Goal: Navigation & Orientation: Understand site structure

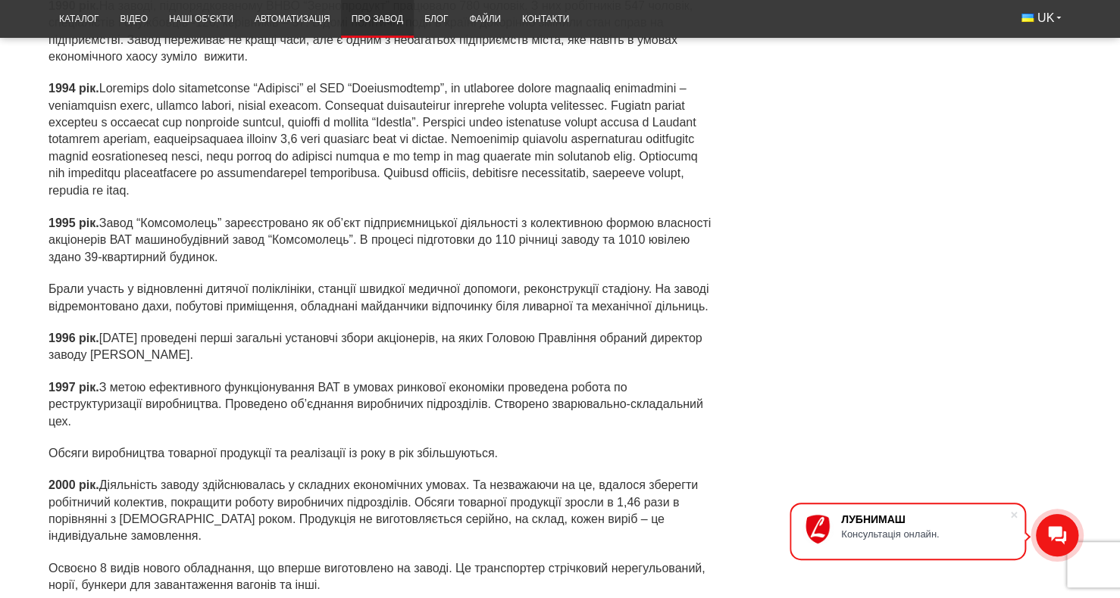
scroll to position [3989, 0]
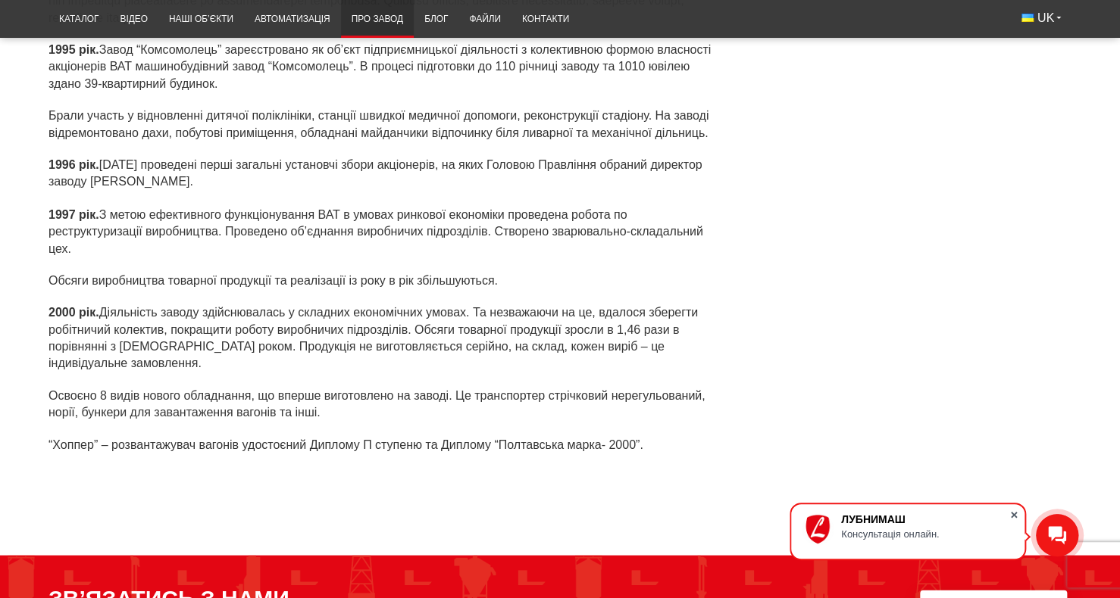
click at [1012, 514] on span at bounding box center [1013, 515] width 15 height 15
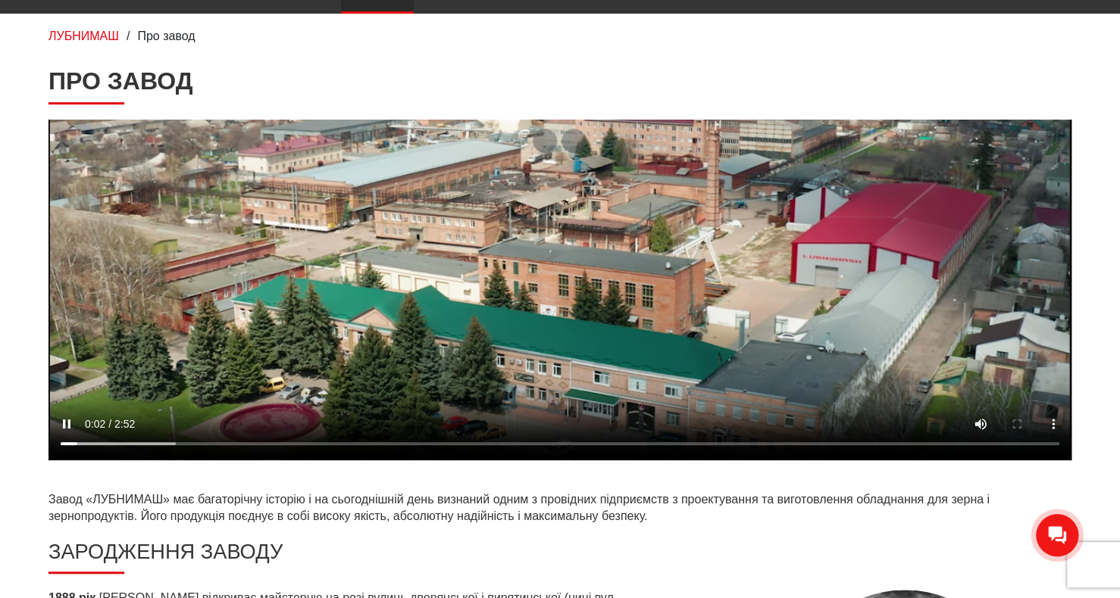
scroll to position [0, 0]
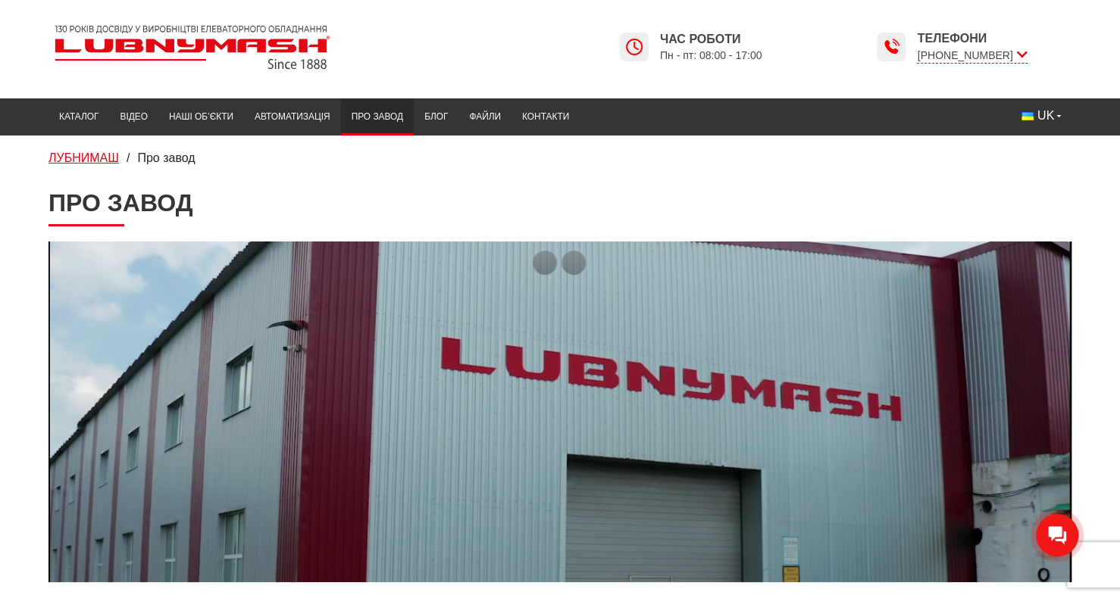
click at [90, 158] on span "ЛУБНИМАШ" at bounding box center [83, 158] width 70 height 13
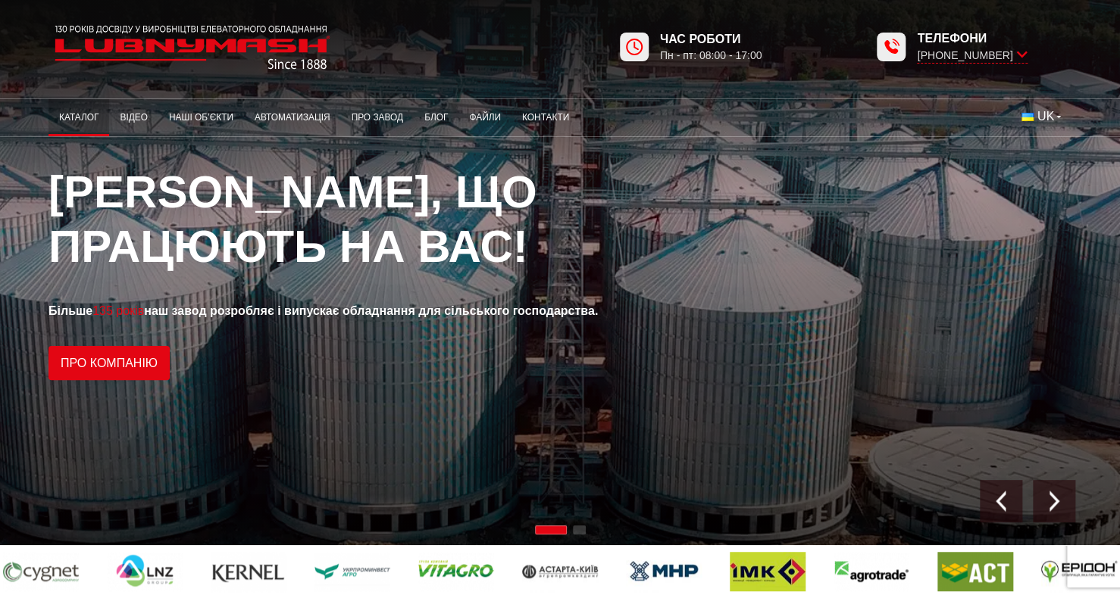
click at [95, 119] on link "Каталог" at bounding box center [78, 118] width 61 height 30
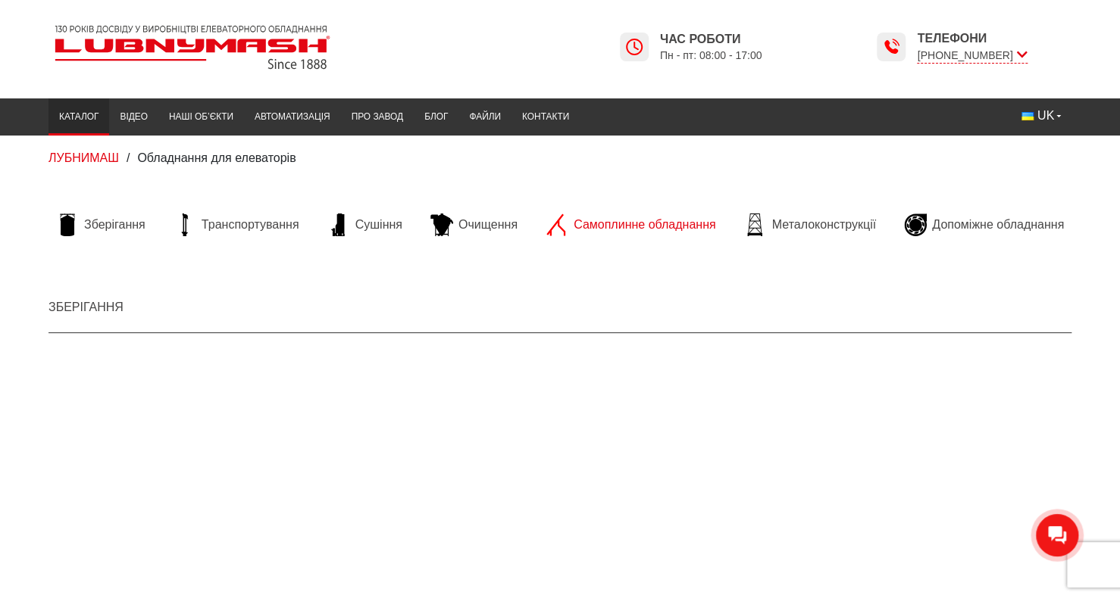
click at [649, 228] on span "Самоплинне обладнання" at bounding box center [644, 225] width 142 height 17
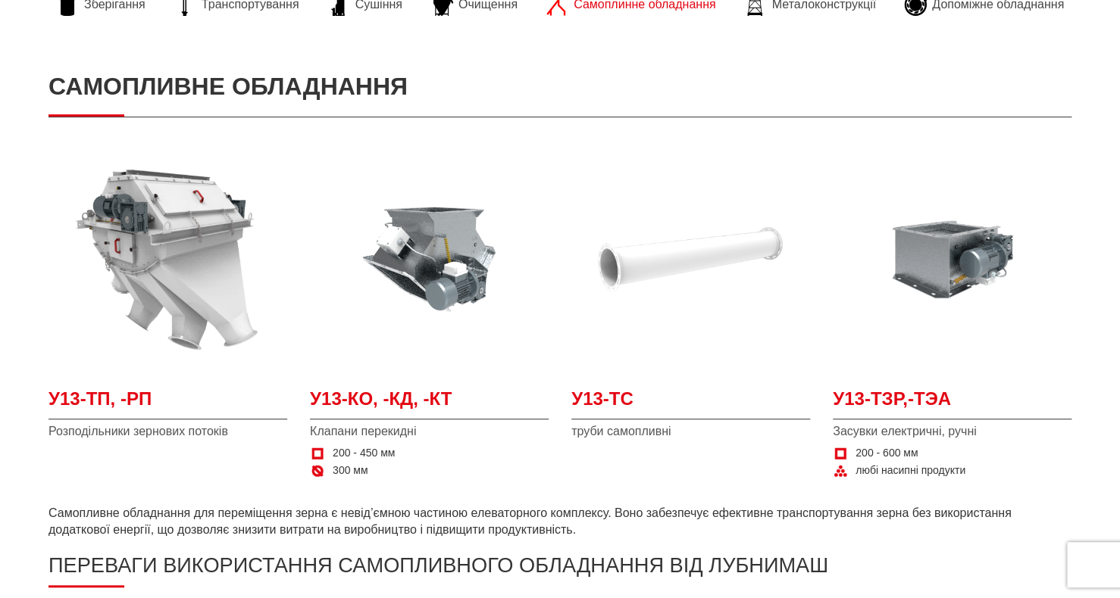
scroll to position [252, 0]
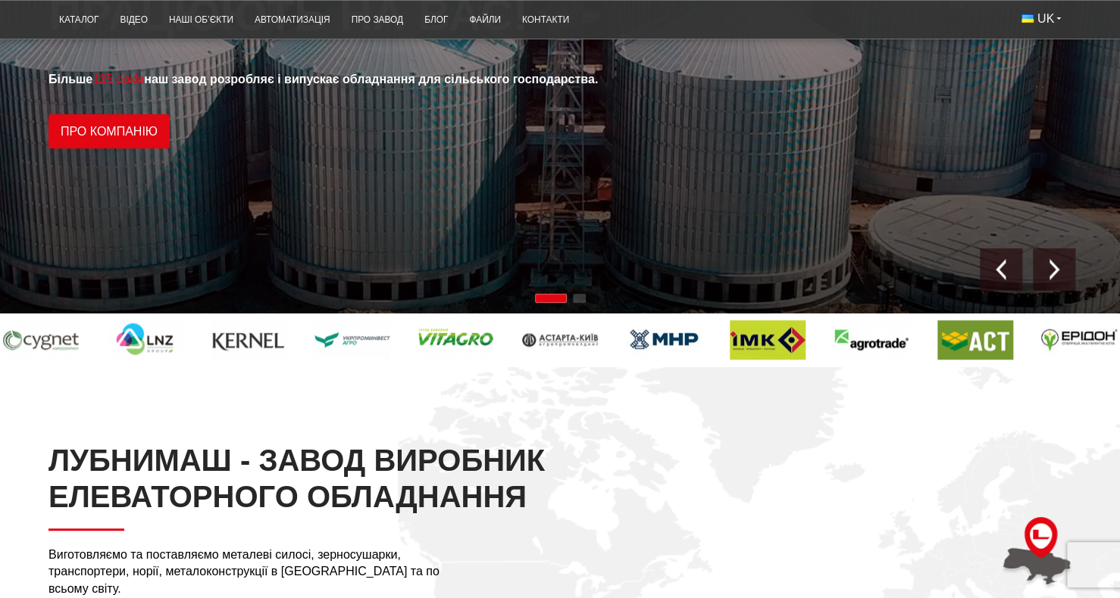
scroll to position [201, 0]
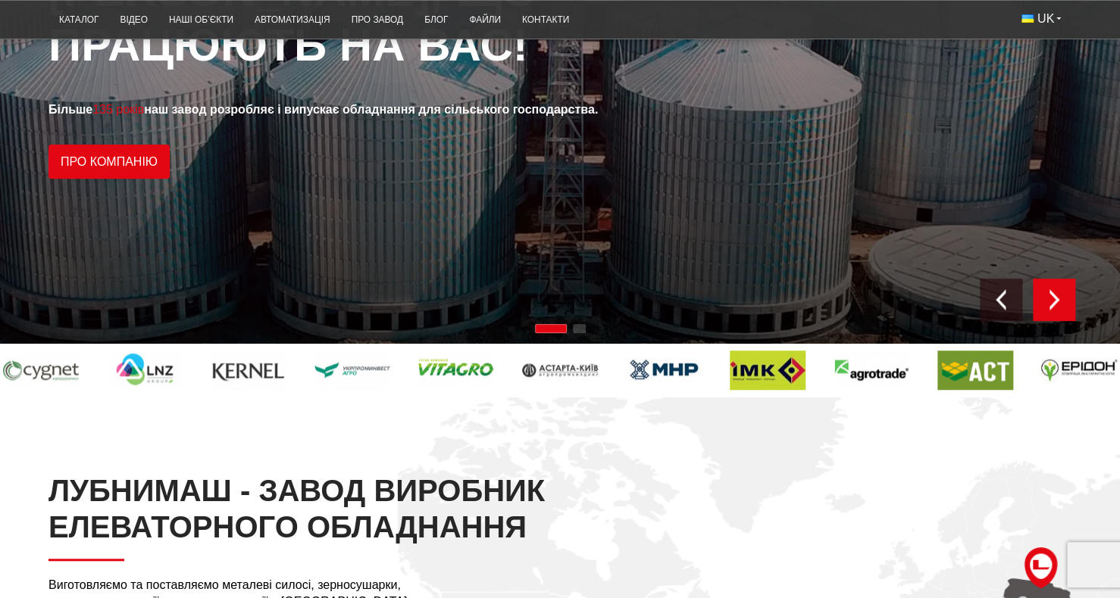
click at [1048, 301] on img "Next slide" at bounding box center [1053, 299] width 21 height 21
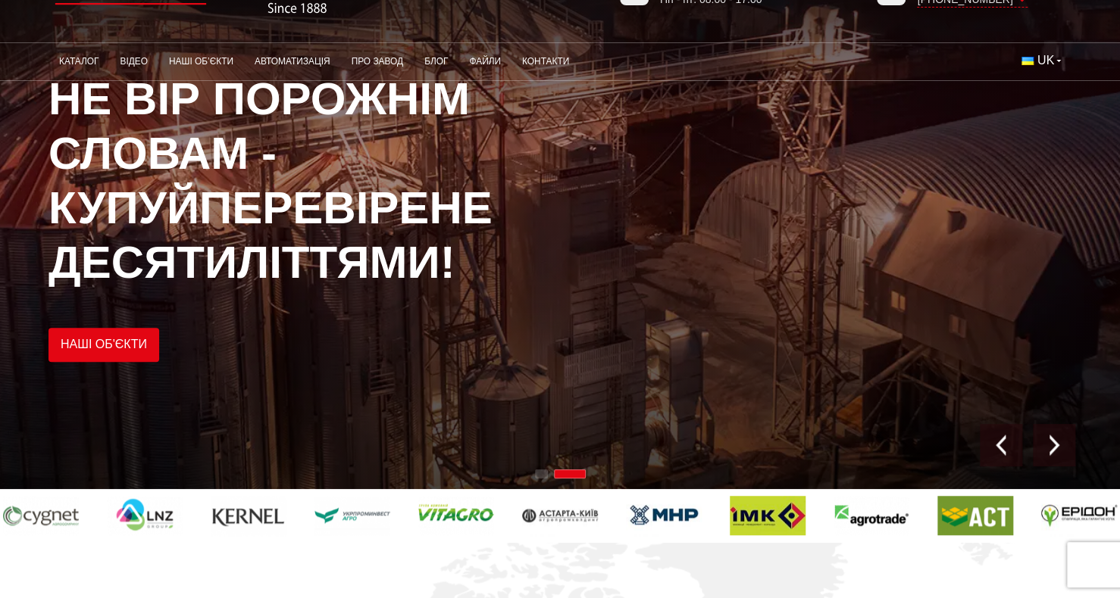
scroll to position [50, 0]
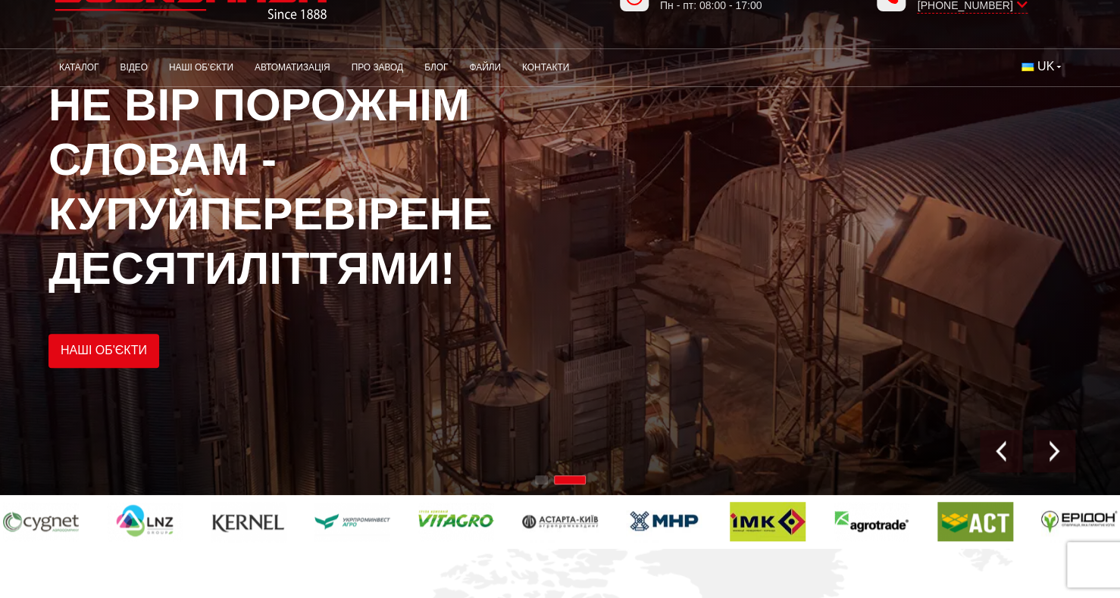
click at [1085, 426] on div "2 / 2" at bounding box center [560, 222] width 1120 height 545
click at [1070, 447] on div "Next slide" at bounding box center [1053, 451] width 42 height 42
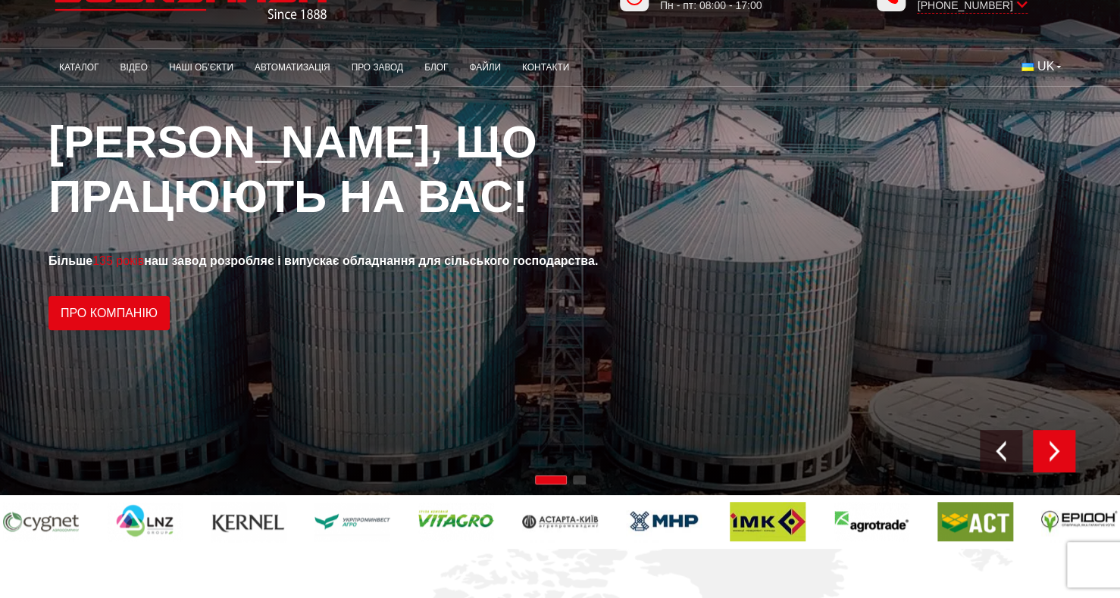
click at [1070, 447] on div "Next slide" at bounding box center [1053, 451] width 42 height 42
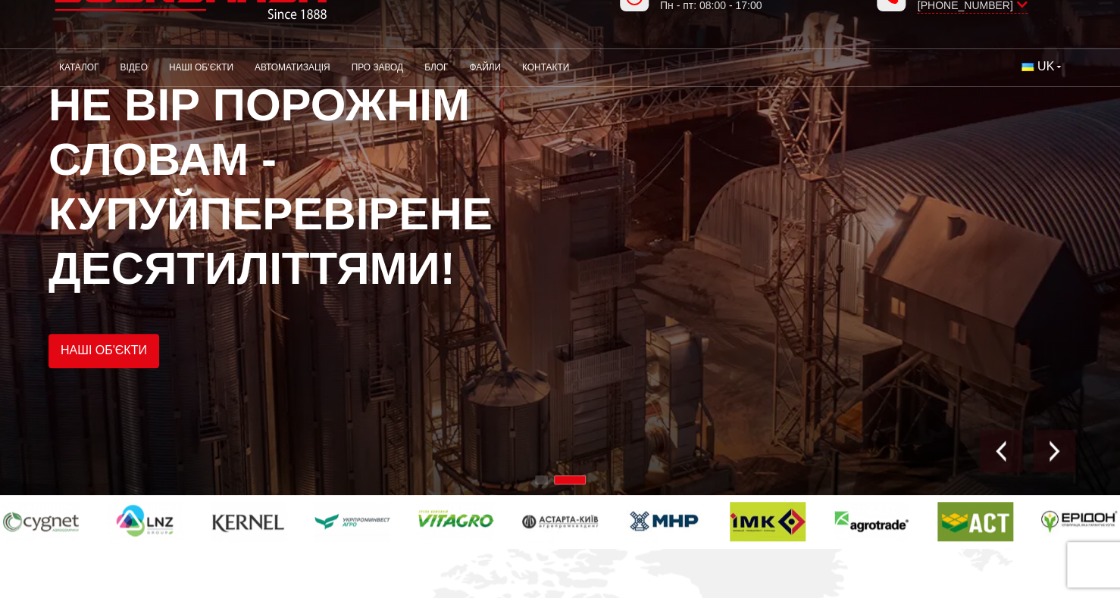
scroll to position [0, 0]
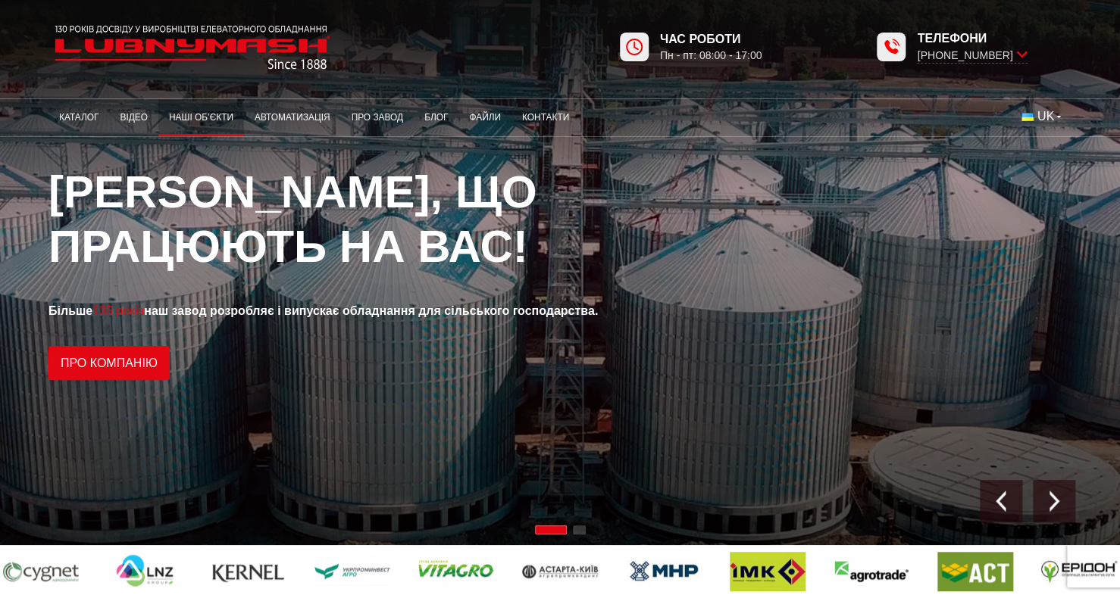
click at [203, 123] on link "Наші об’єкти" at bounding box center [201, 118] width 86 height 30
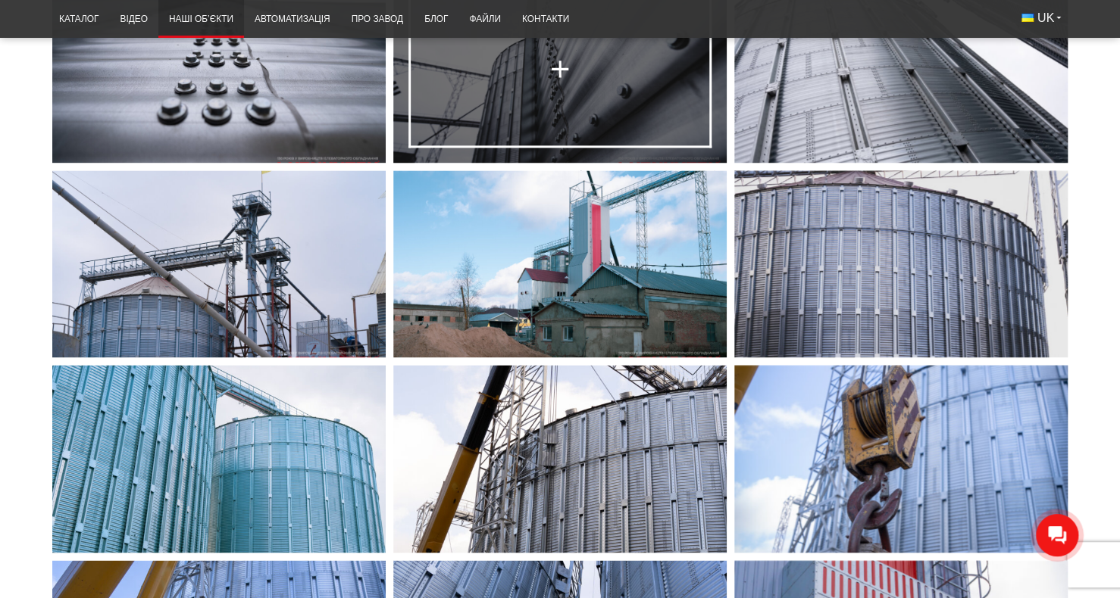
scroll to position [909, 0]
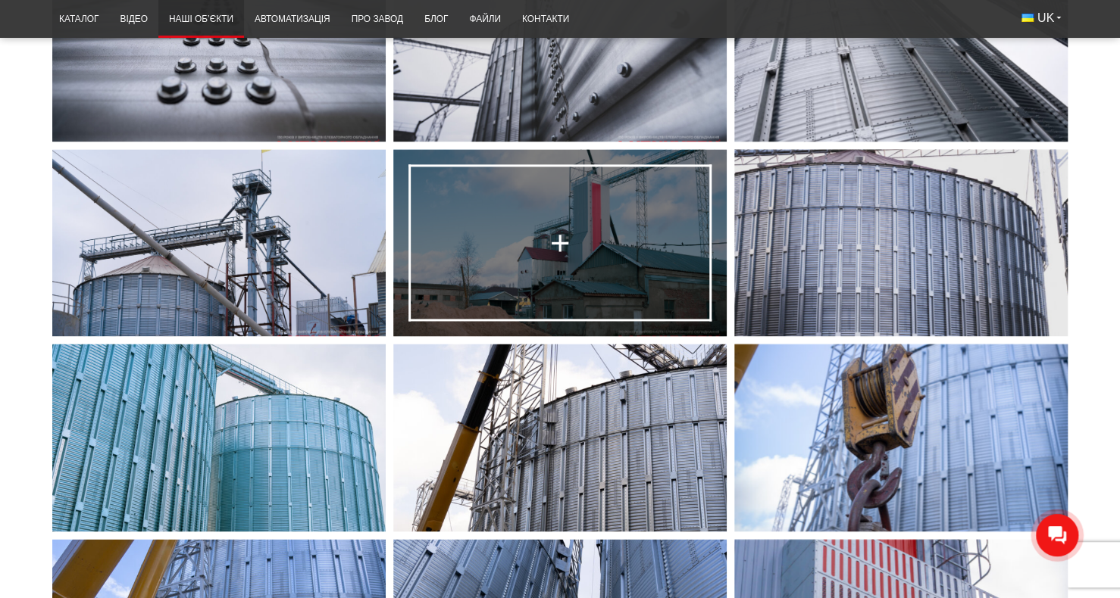
click at [560, 241] on div at bounding box center [559, 243] width 29 height 29
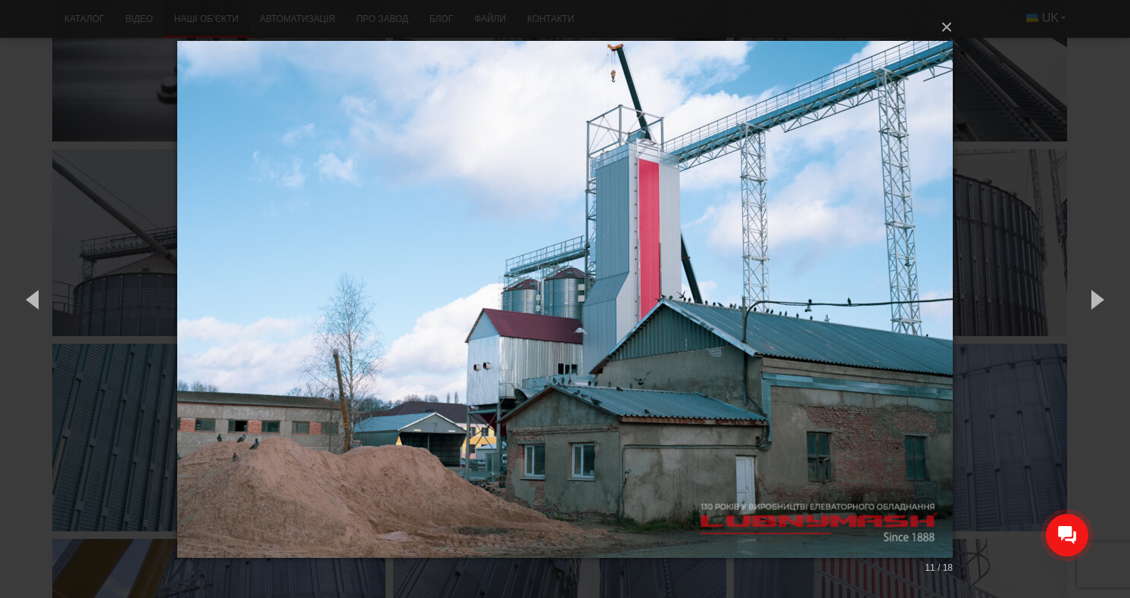
click at [1110, 23] on div "× 11 / 18 Loading..." at bounding box center [565, 299] width 1130 height 598
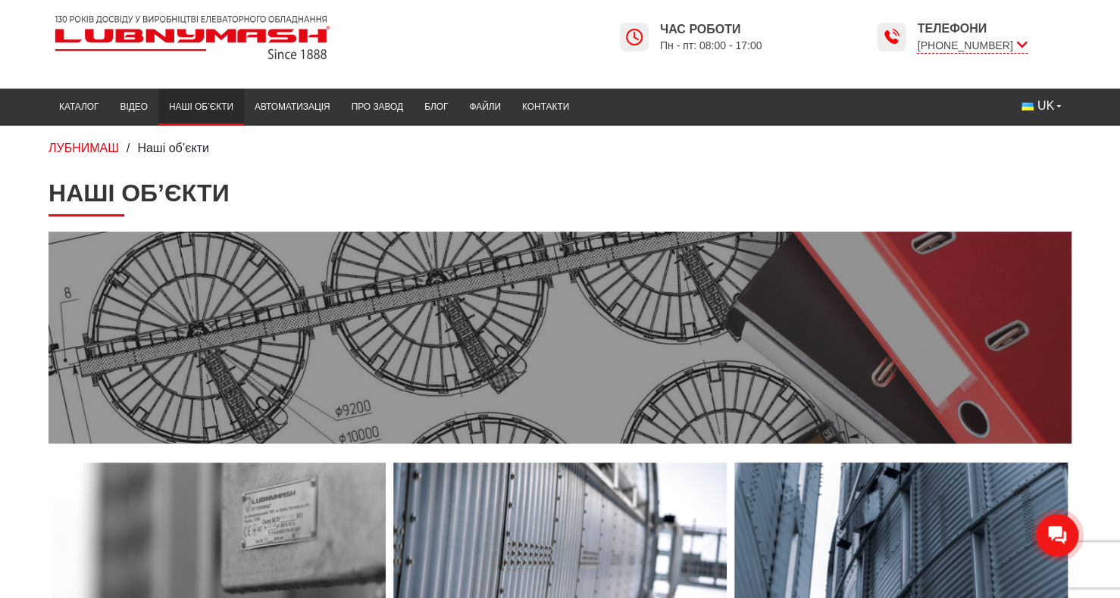
scroll to position [0, 0]
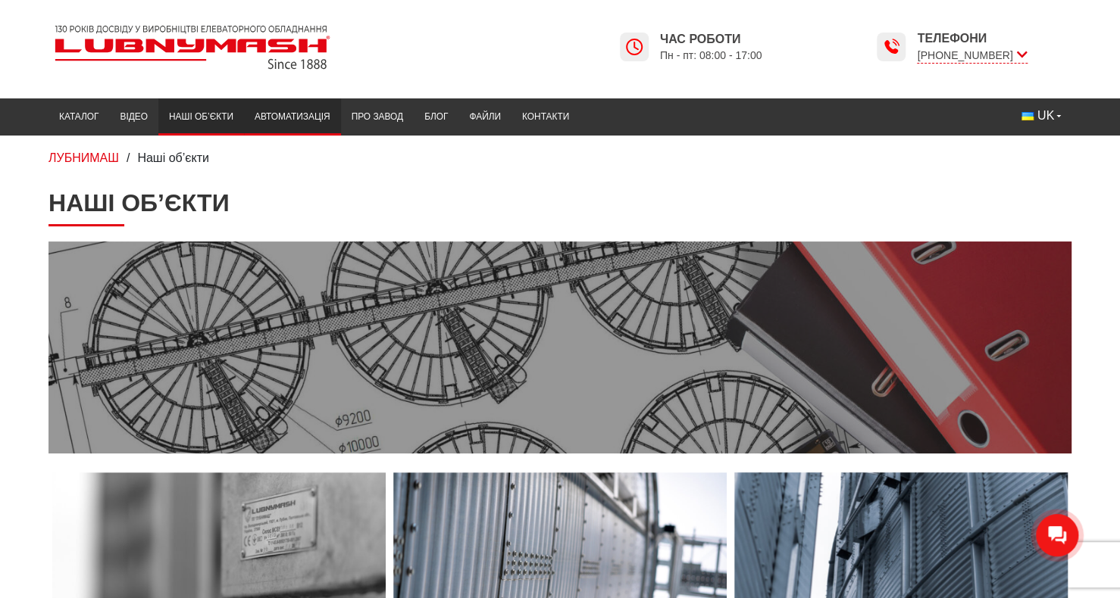
click at [282, 107] on link "Автоматизація" at bounding box center [292, 117] width 97 height 30
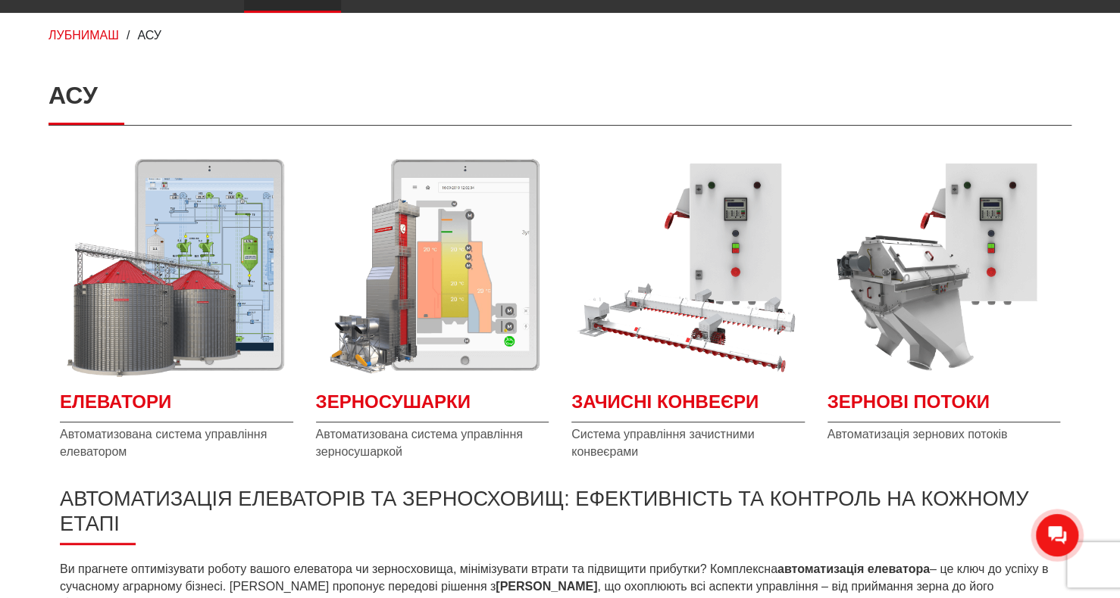
scroll to position [152, 0]
